Goal: Task Accomplishment & Management: Manage account settings

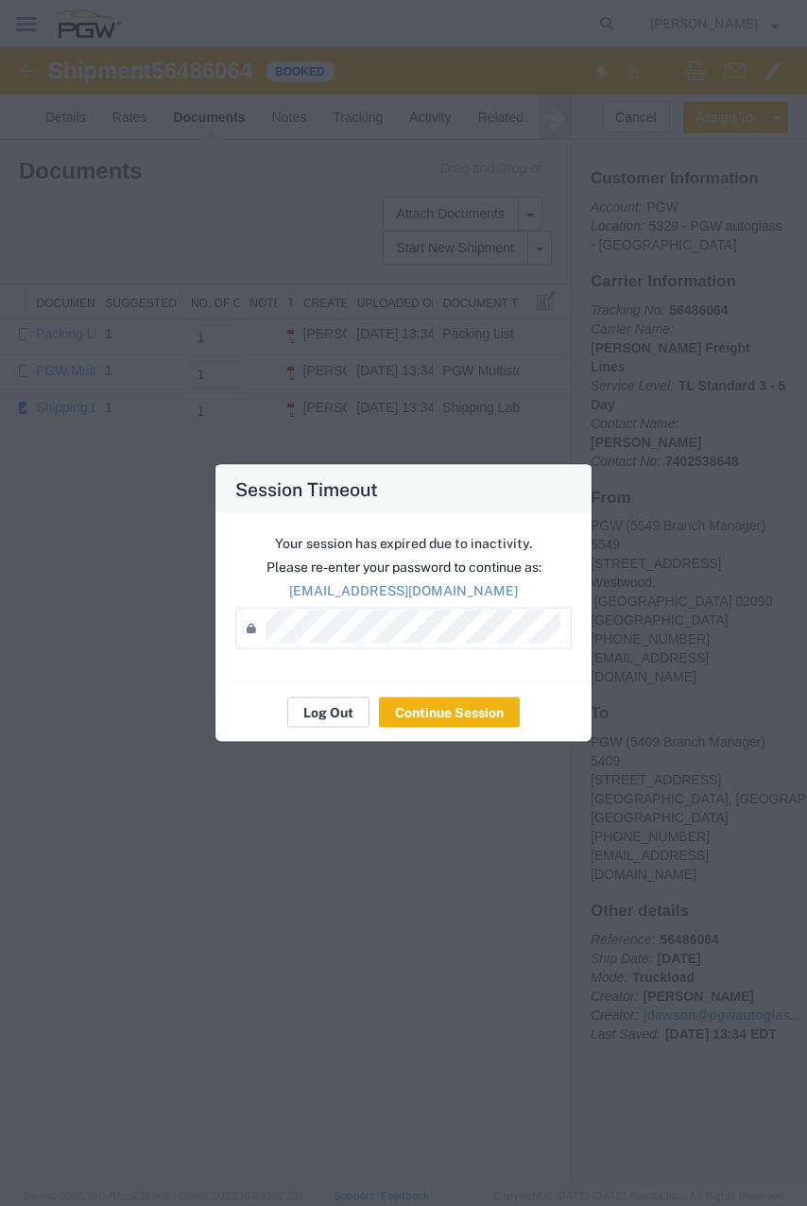
click at [331, 702] on button "Log Out" at bounding box center [328, 713] width 82 height 30
